Goal: Task Accomplishment & Management: Use online tool/utility

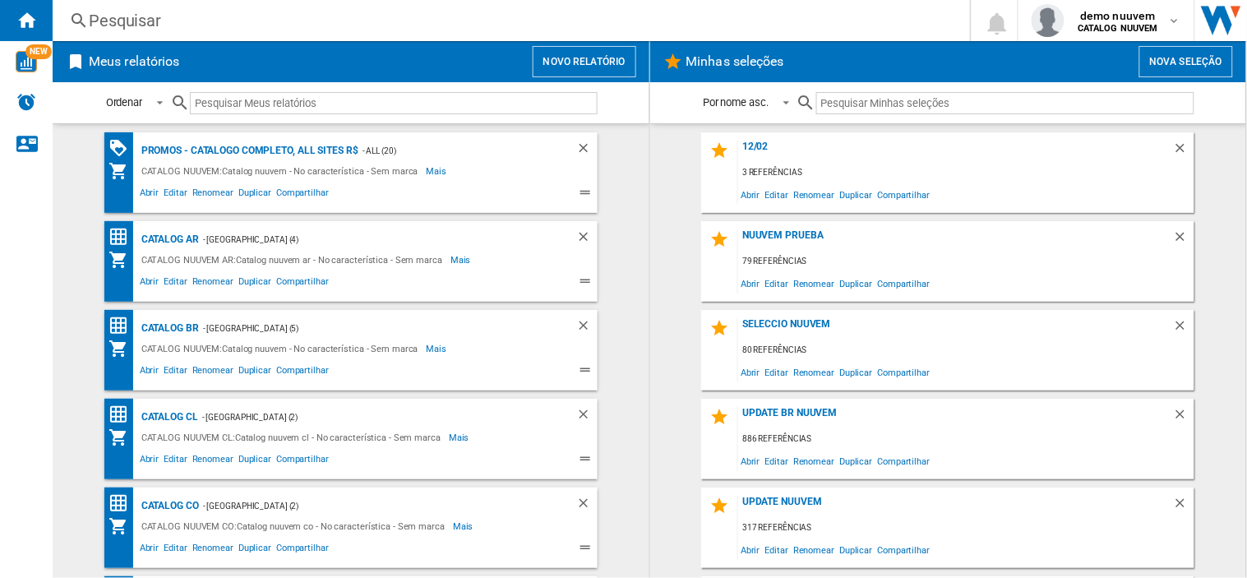
click at [581, 52] on button "Novo relatório" at bounding box center [585, 61] width 104 height 31
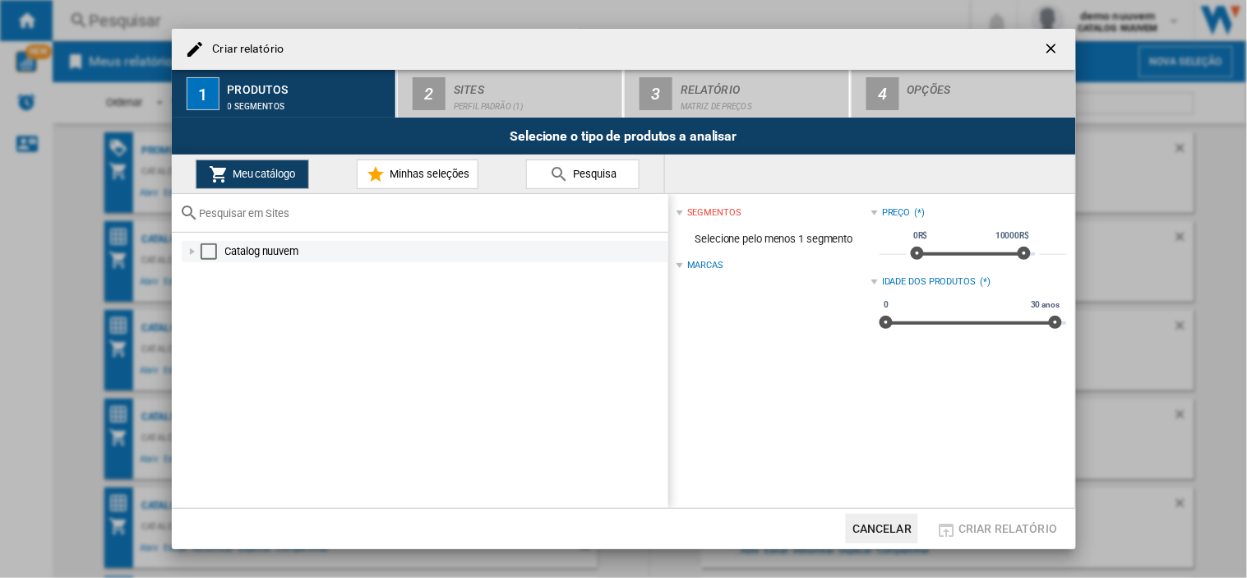
click at [218, 252] on md-checkbox "Select" at bounding box center [213, 251] width 25 height 16
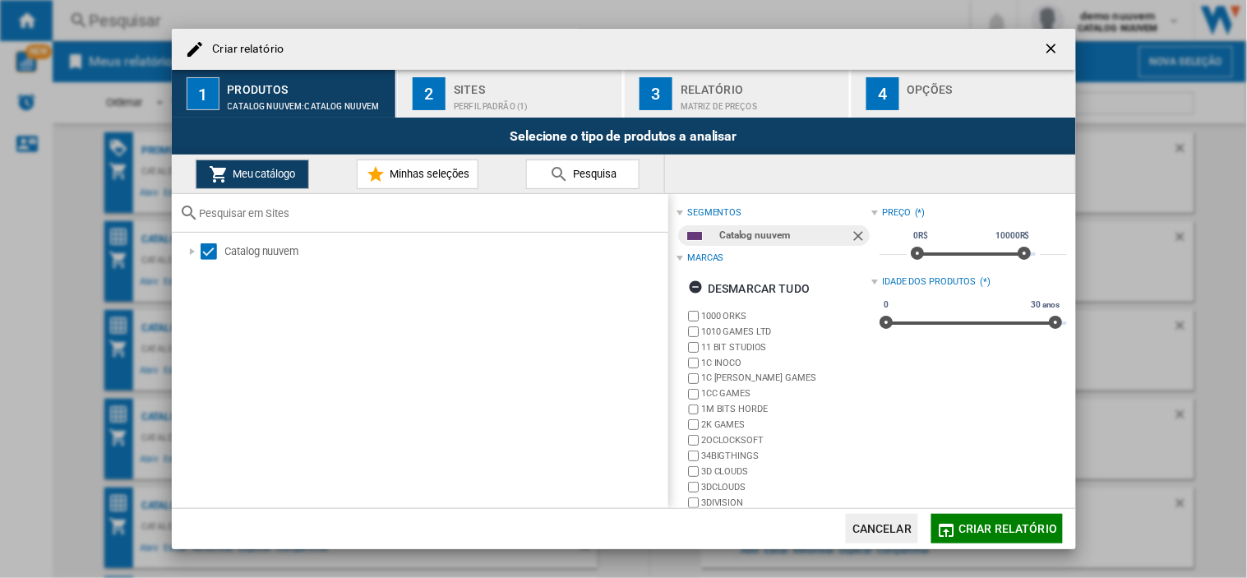
click at [486, 87] on div "Sites" at bounding box center [535, 84] width 162 height 17
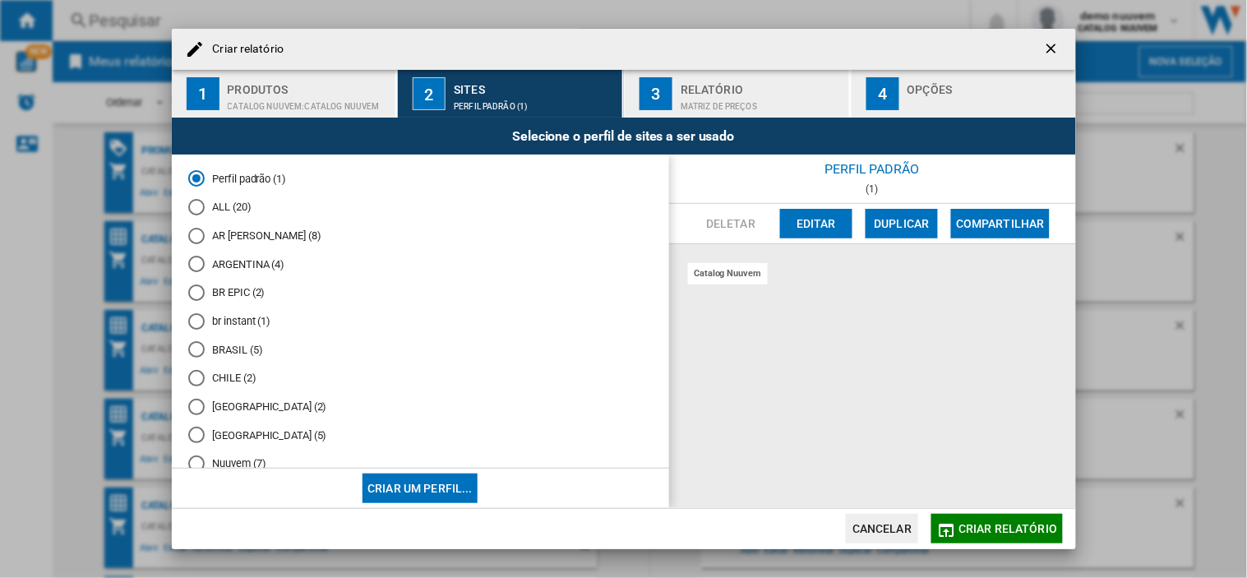
click at [814, 220] on button "Editar" at bounding box center [816, 224] width 72 height 30
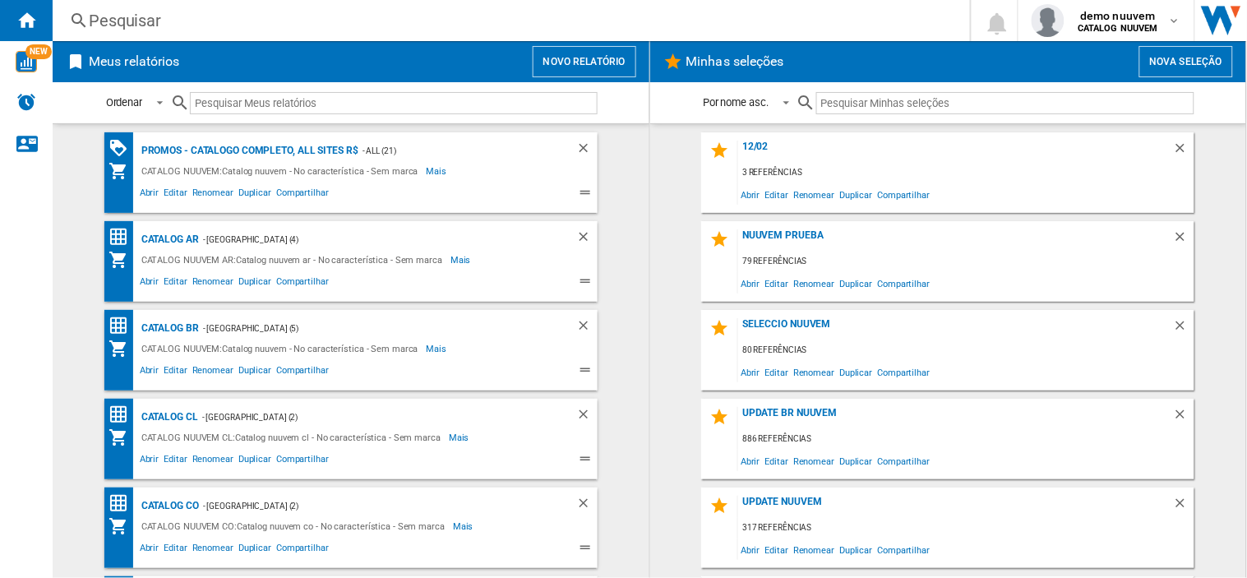
click at [555, 49] on button "Novo relatório" at bounding box center [585, 61] width 104 height 31
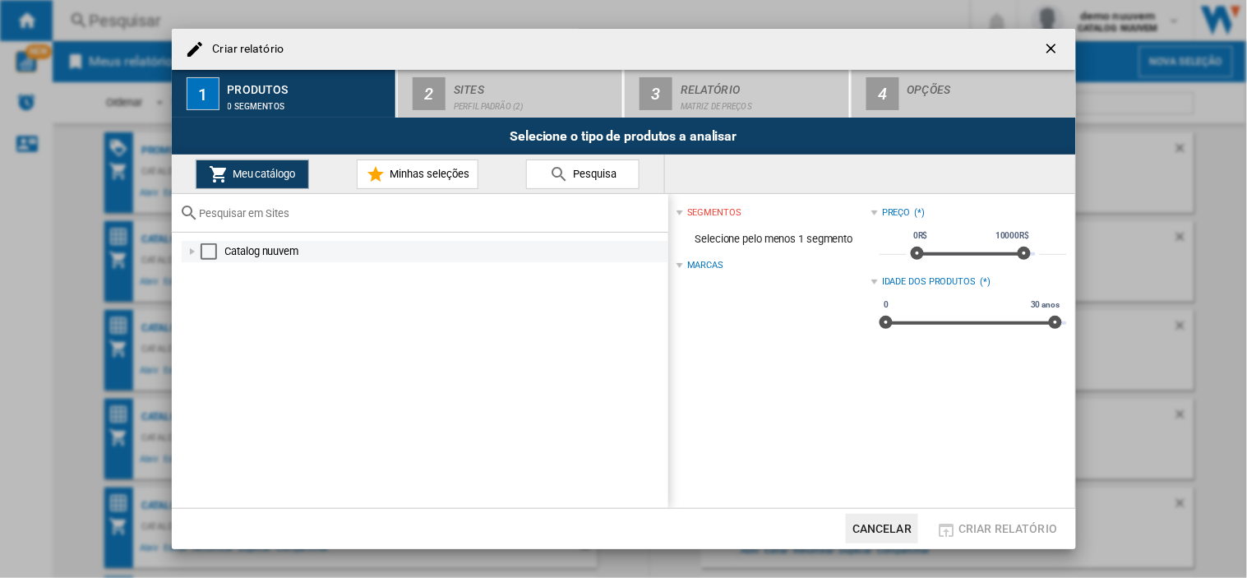
click at [211, 241] on div "Catalog nuuvem" at bounding box center [425, 251] width 487 height 21
click at [209, 251] on div "Select" at bounding box center [209, 251] width 16 height 16
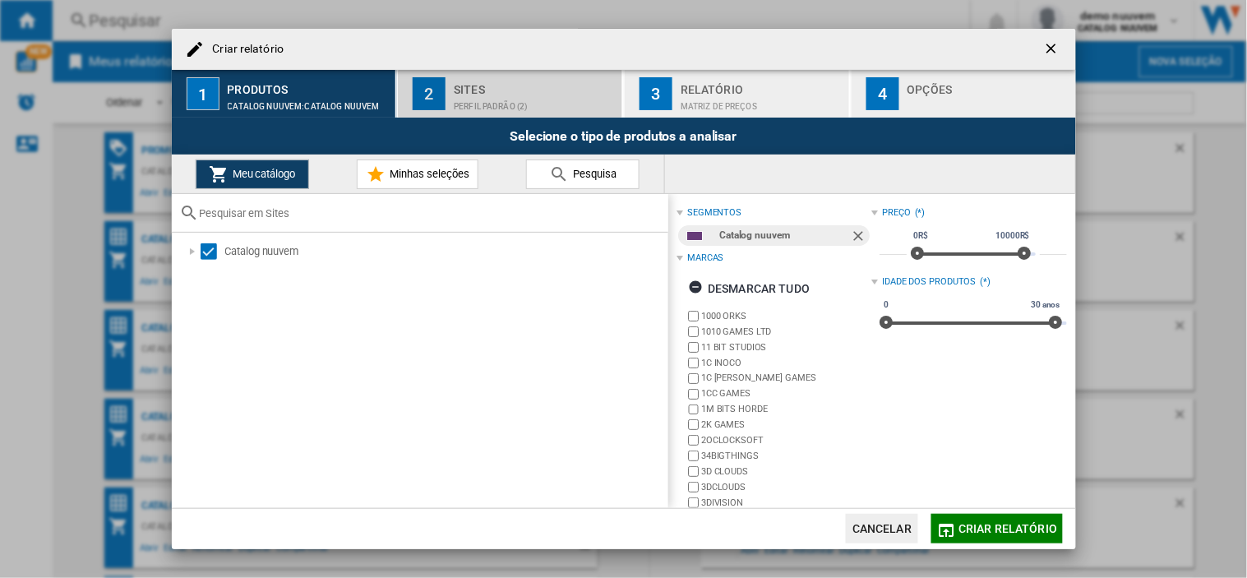
click at [485, 108] on div "Perfil padrão (2)" at bounding box center [535, 102] width 162 height 17
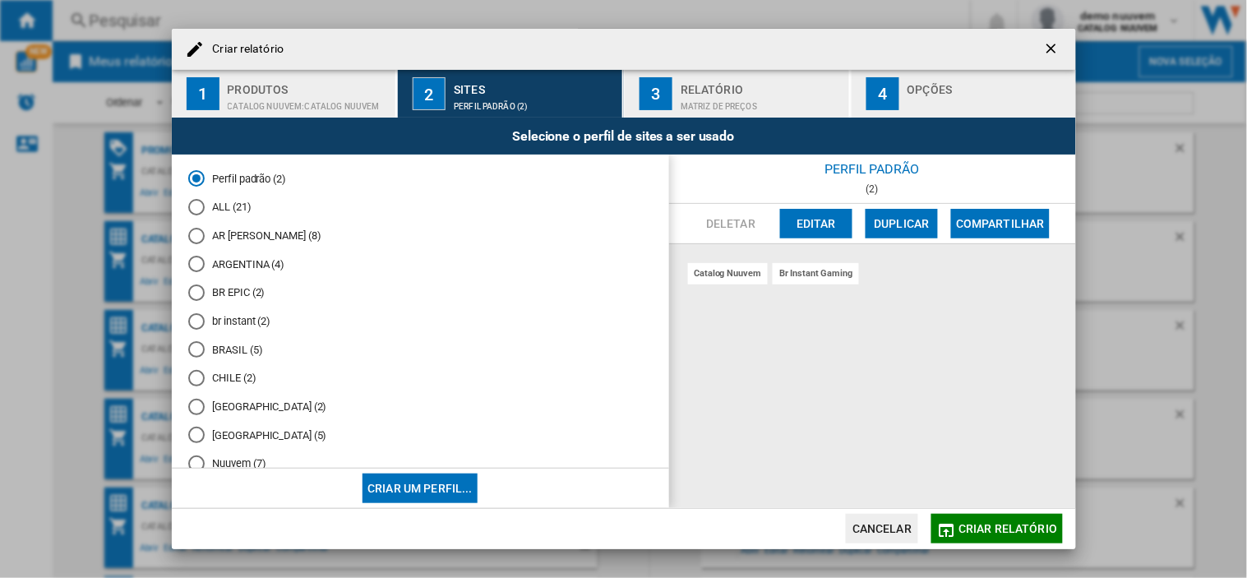
click at [729, 103] on div "Matriz de preços" at bounding box center [762, 102] width 162 height 17
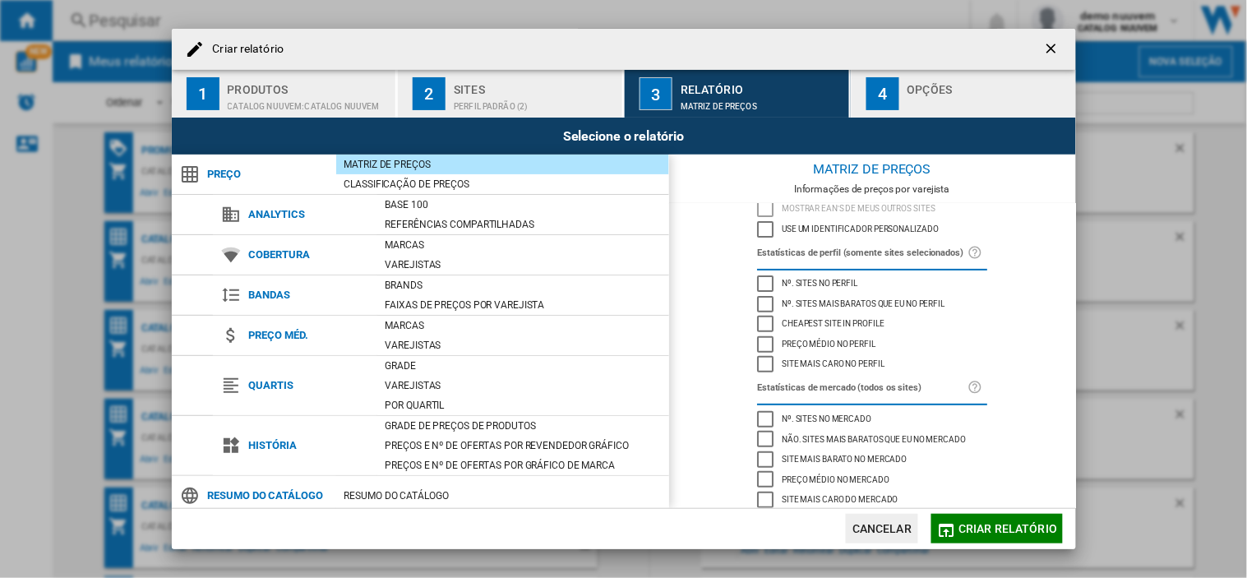
scroll to position [103, 0]
click at [768, 318] on div "Cheapest site in profile" at bounding box center [765, 321] width 16 height 16
click at [766, 354] on div "Site mais caro no perfil" at bounding box center [765, 362] width 16 height 16
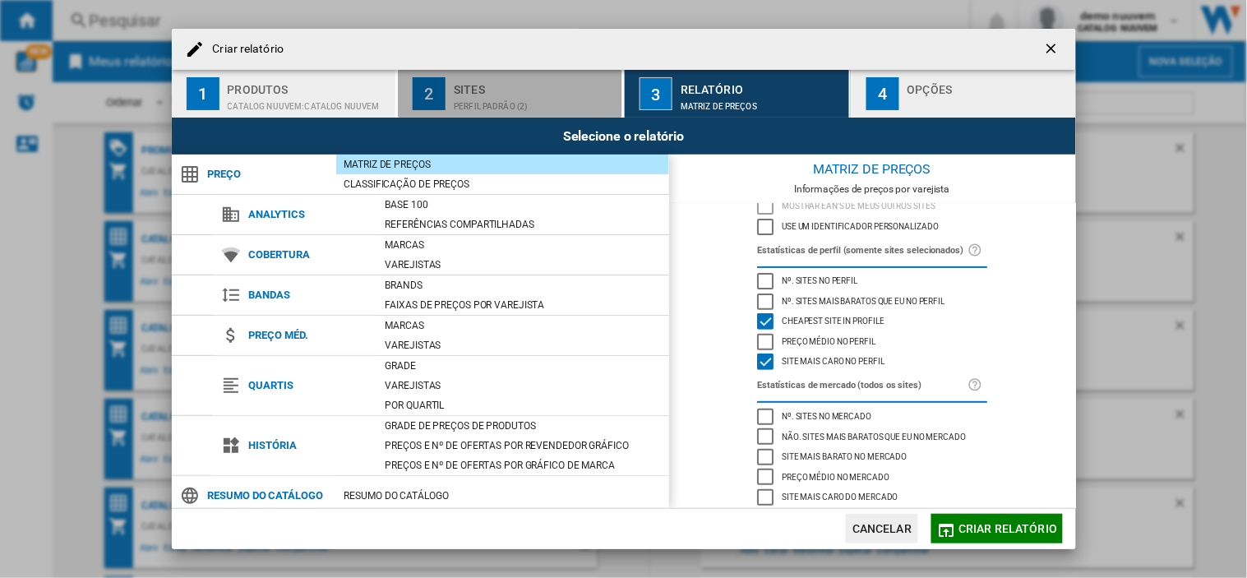
click at [513, 95] on div "Perfil padrão (2)" at bounding box center [535, 102] width 162 height 17
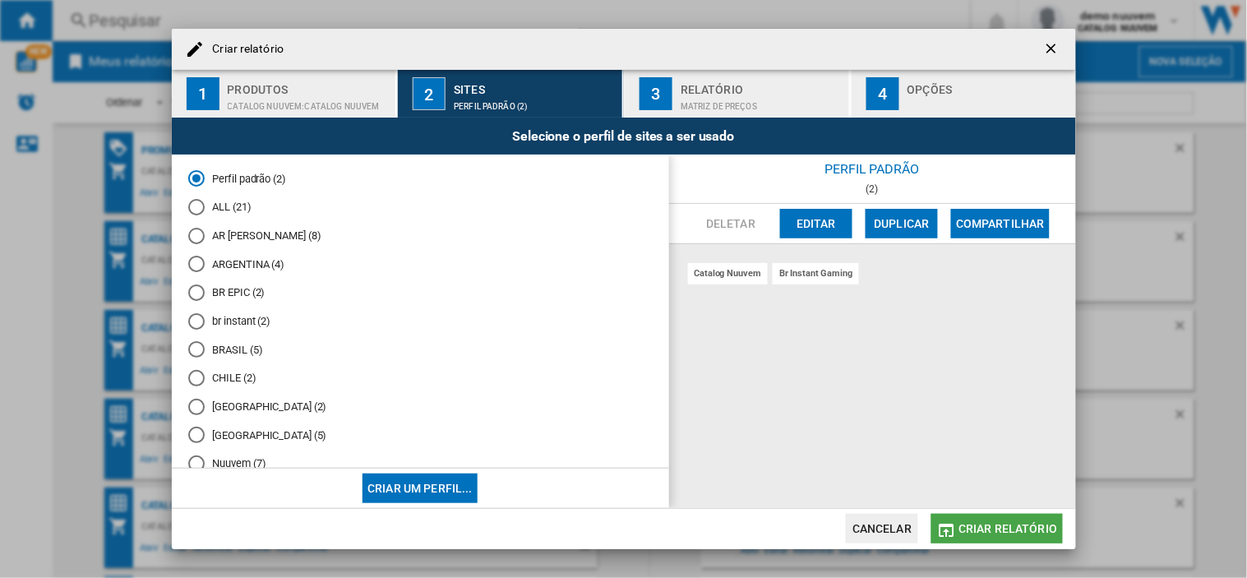
click at [1021, 521] on button "Criar relatório" at bounding box center [997, 529] width 131 height 30
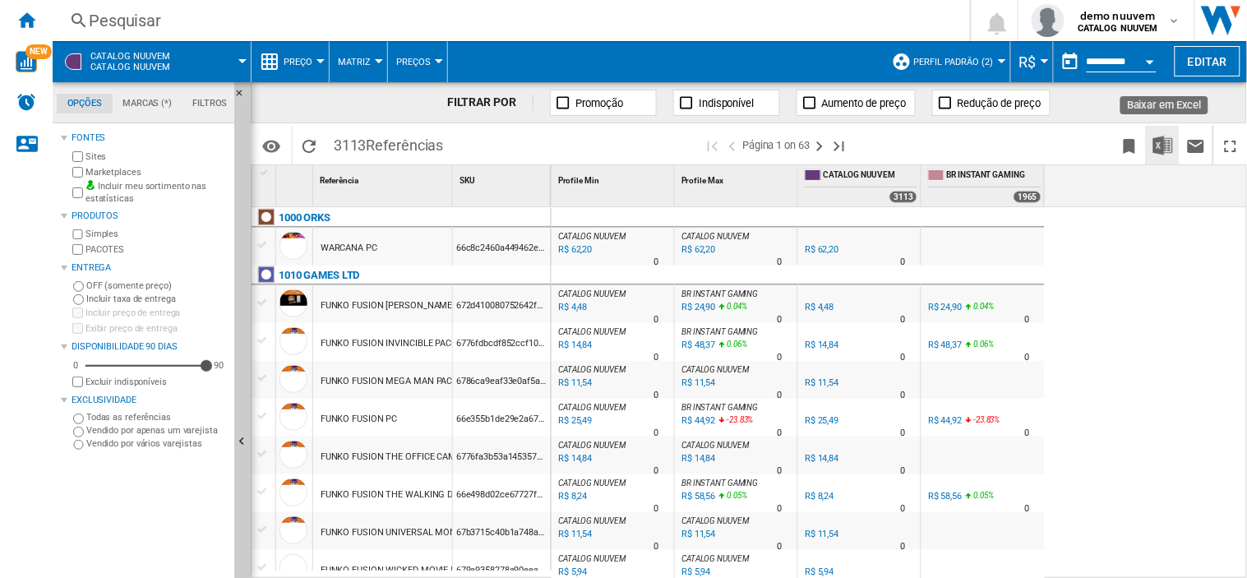
click at [1164, 141] on img "Baixar em Excel" at bounding box center [1164, 146] width 20 height 20
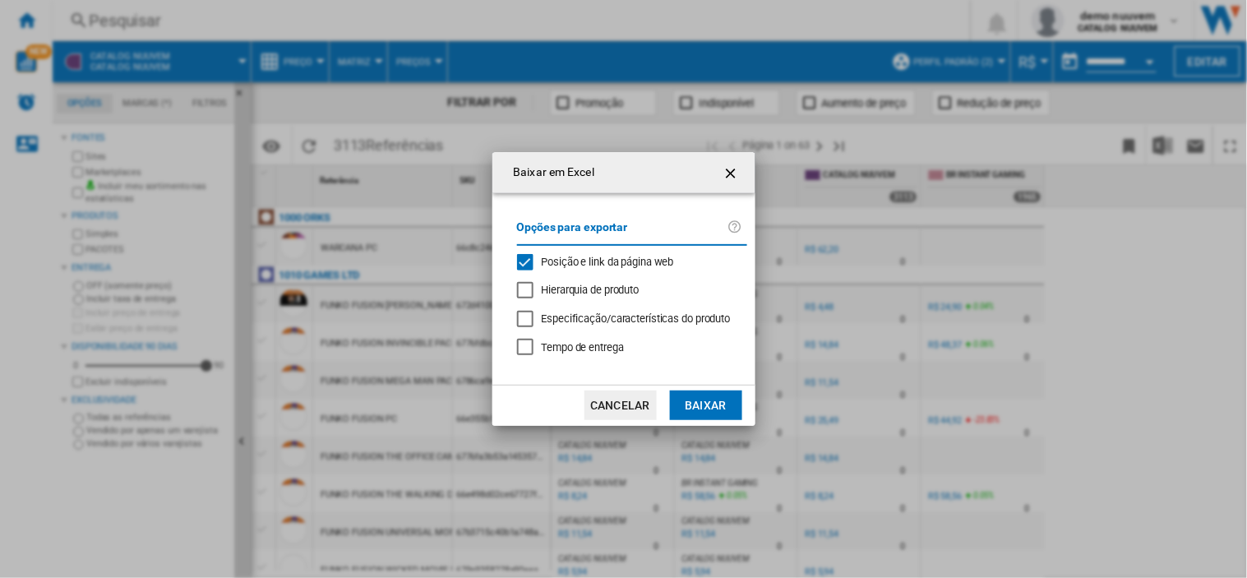
click at [732, 181] on ng-md-icon "getI18NText('BUTTONS.CLOSE_DIALOG')" at bounding box center [733, 174] width 20 height 20
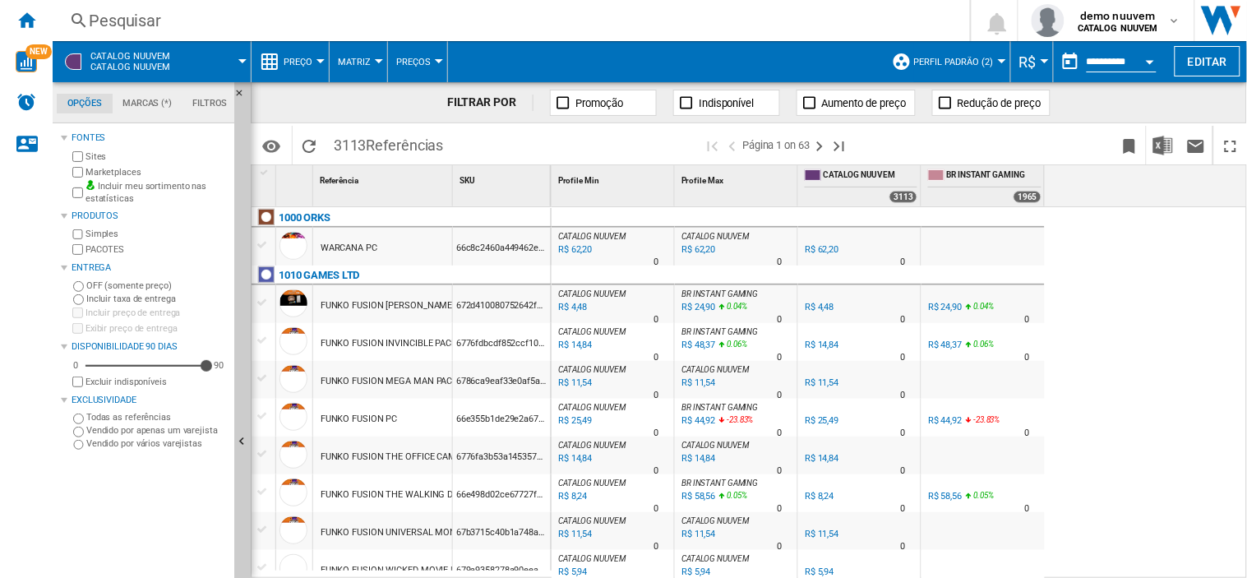
click at [101, 502] on div "Fontes Sites Marketplaces Incluir meu sortimento nas estatísticas Produtos Simp…" at bounding box center [144, 352] width 167 height 451
click at [1164, 153] on img "Baixar em Excel" at bounding box center [1164, 146] width 20 height 20
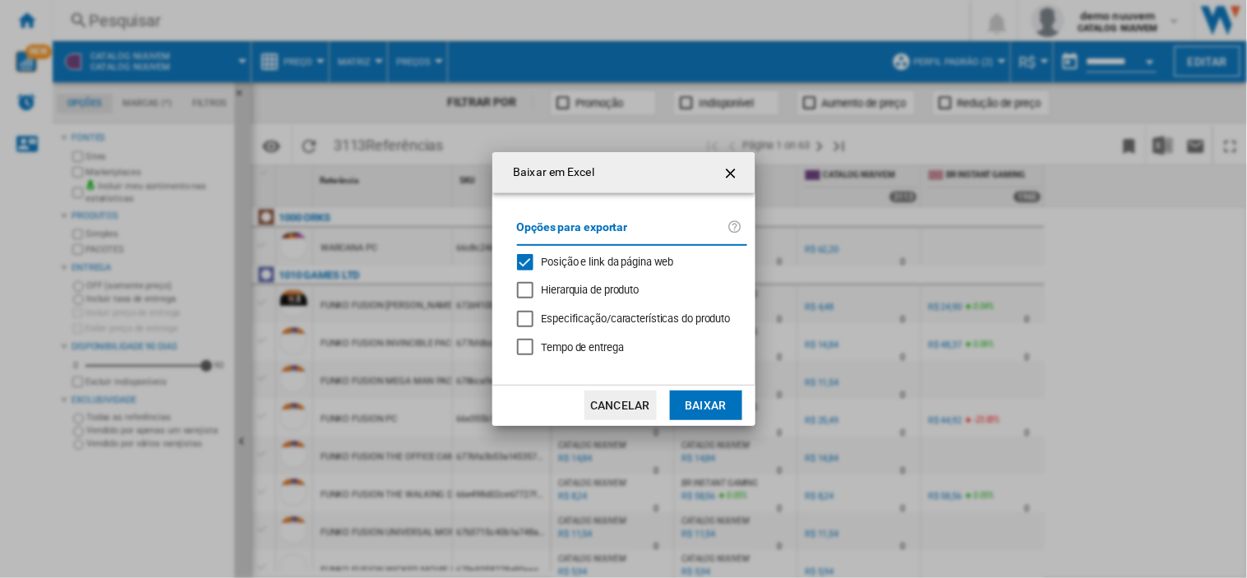
click at [721, 401] on button "Baixar" at bounding box center [706, 406] width 72 height 30
